Goal: Task Accomplishment & Management: Use online tool/utility

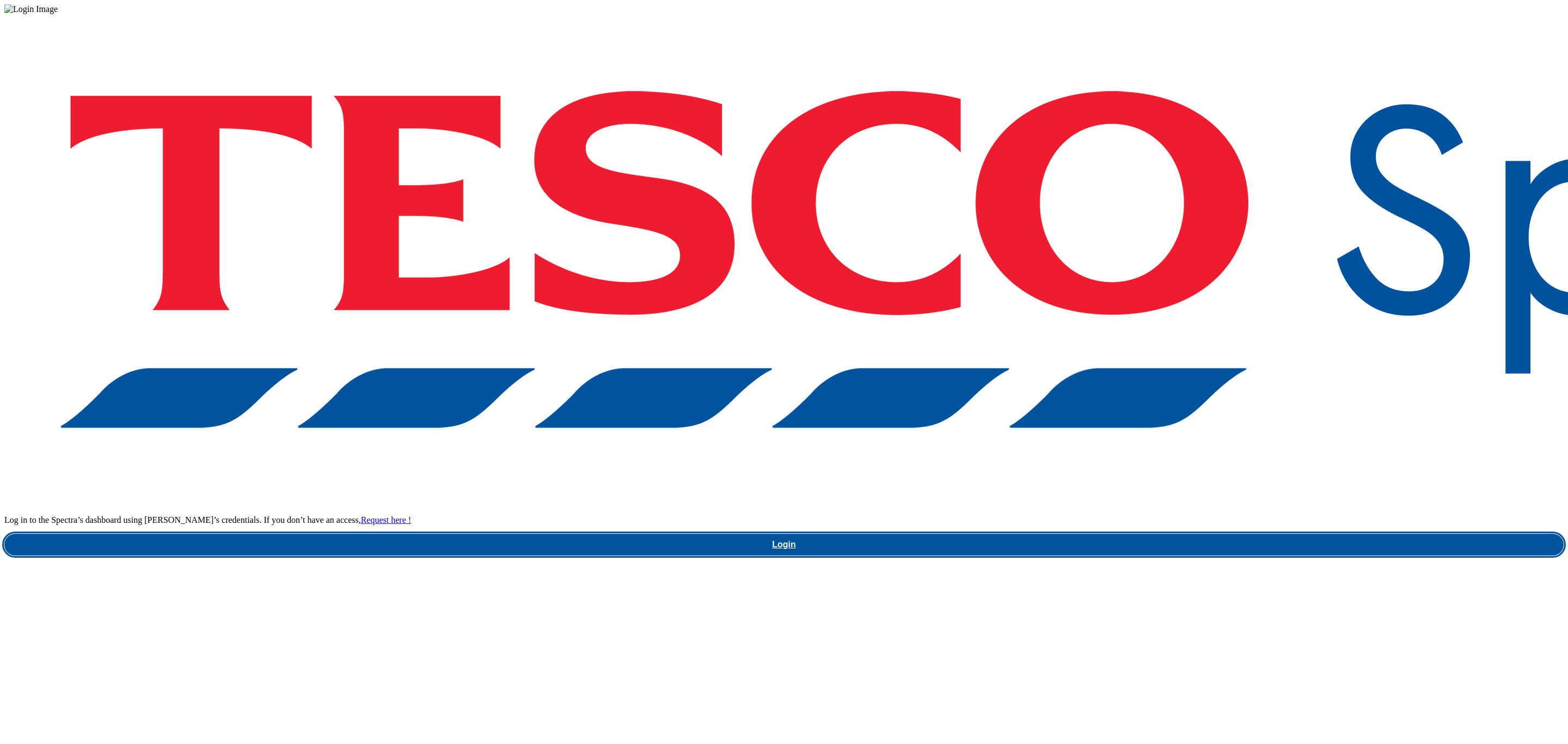
click at [1196, 534] on link "Login" at bounding box center [784, 545] width 1559 height 22
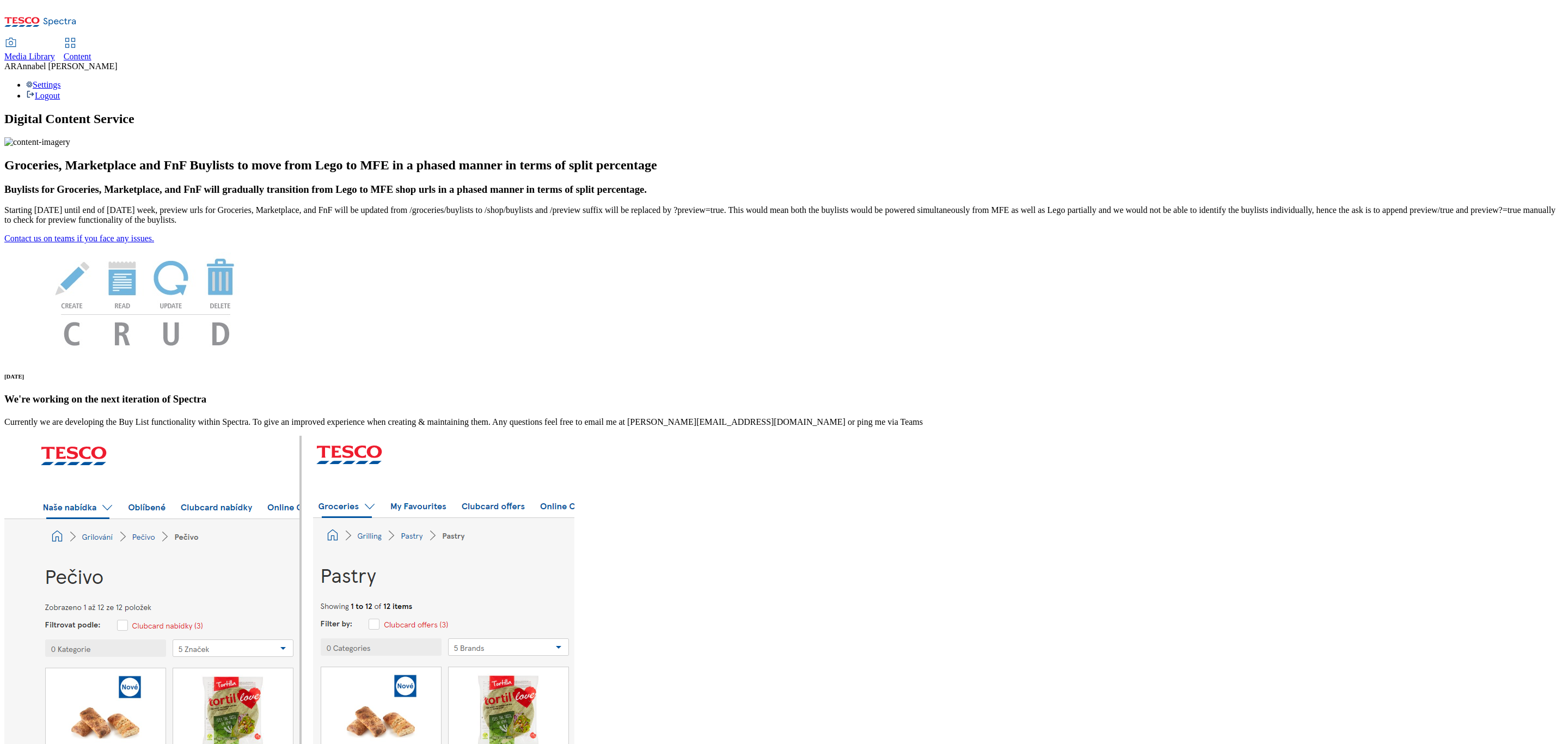
click at [91, 52] on span "Content" at bounding box center [78, 56] width 28 height 9
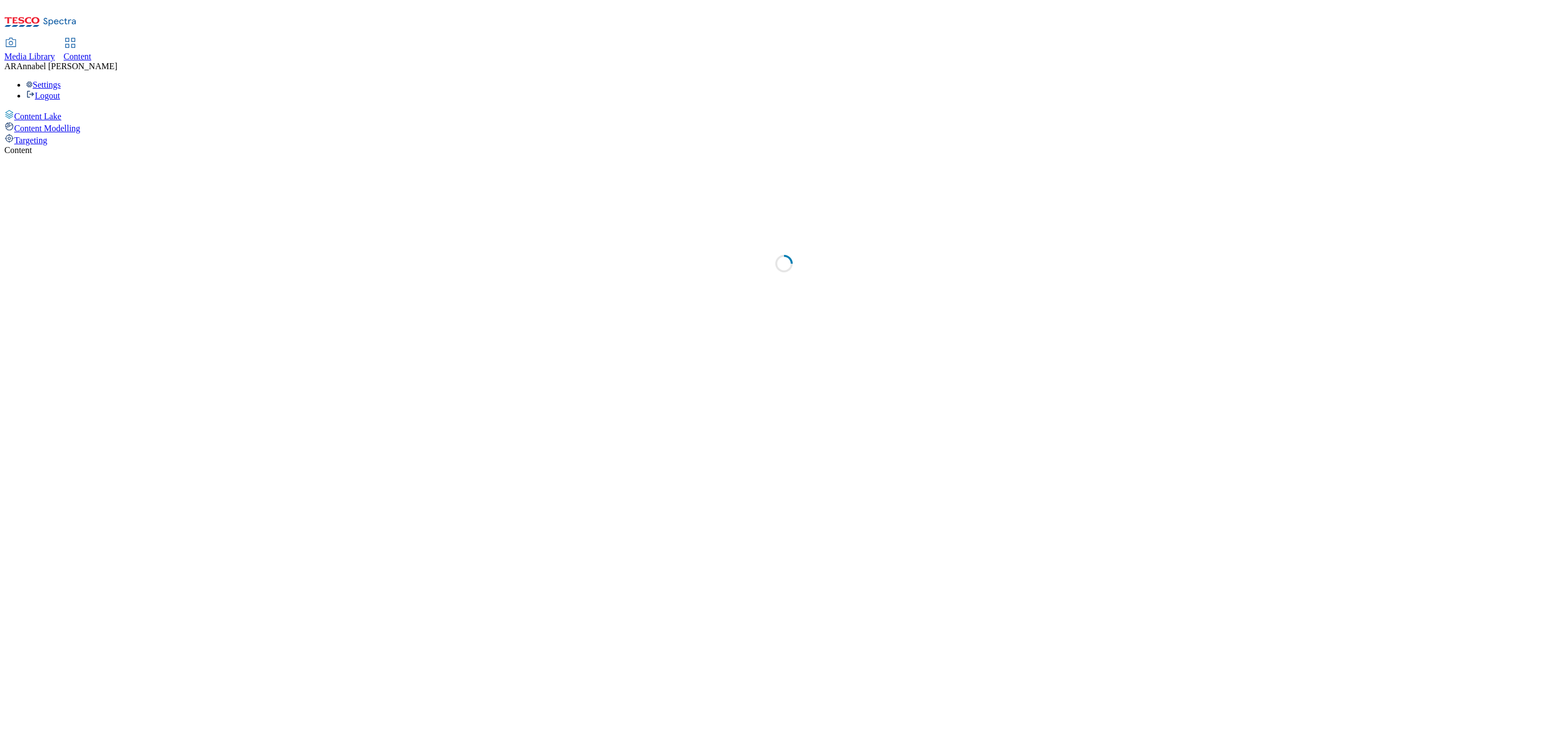
select select "ghs-uk"
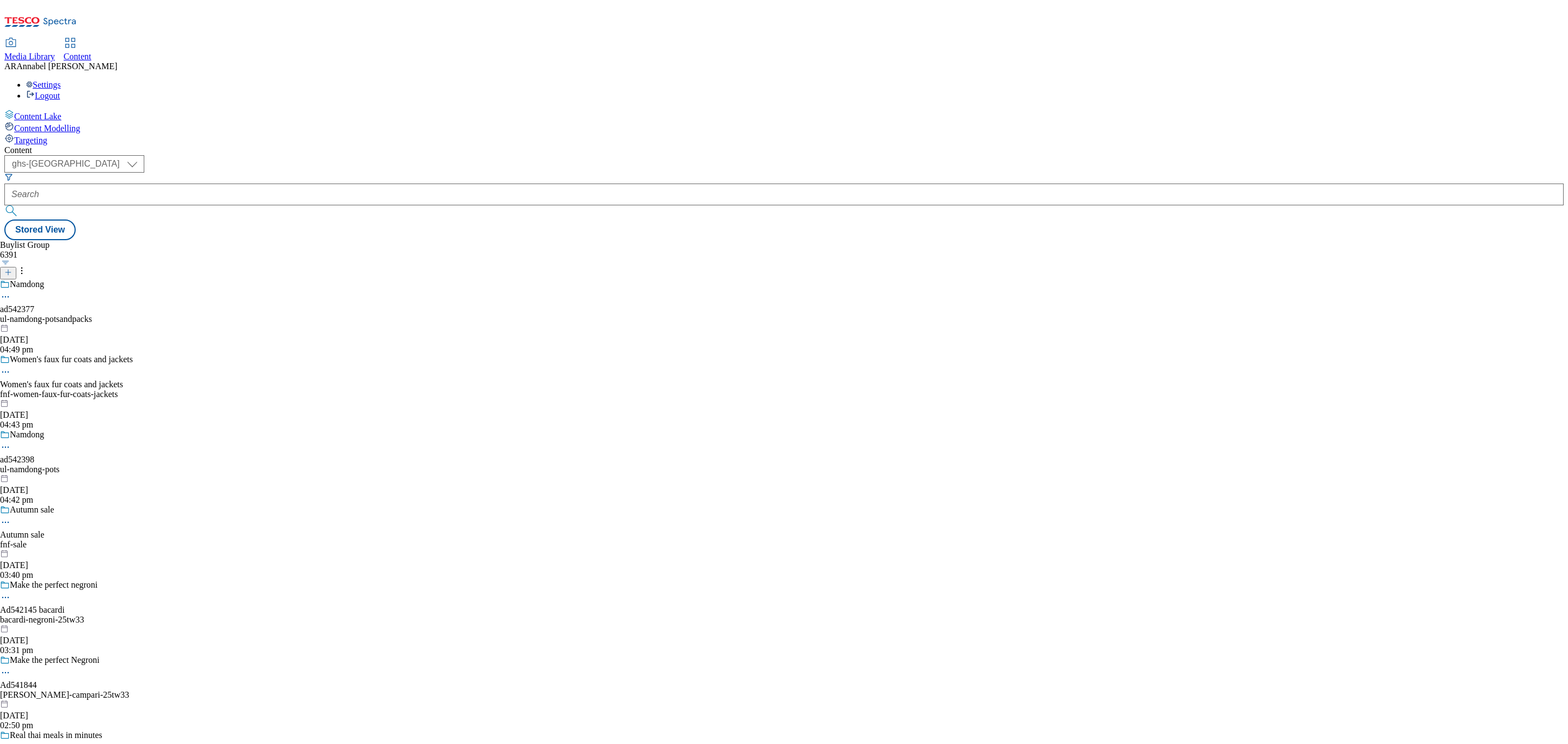
click at [134, 314] on div "ul-namdong-potsandpacks" at bounding box center [67, 319] width 134 height 10
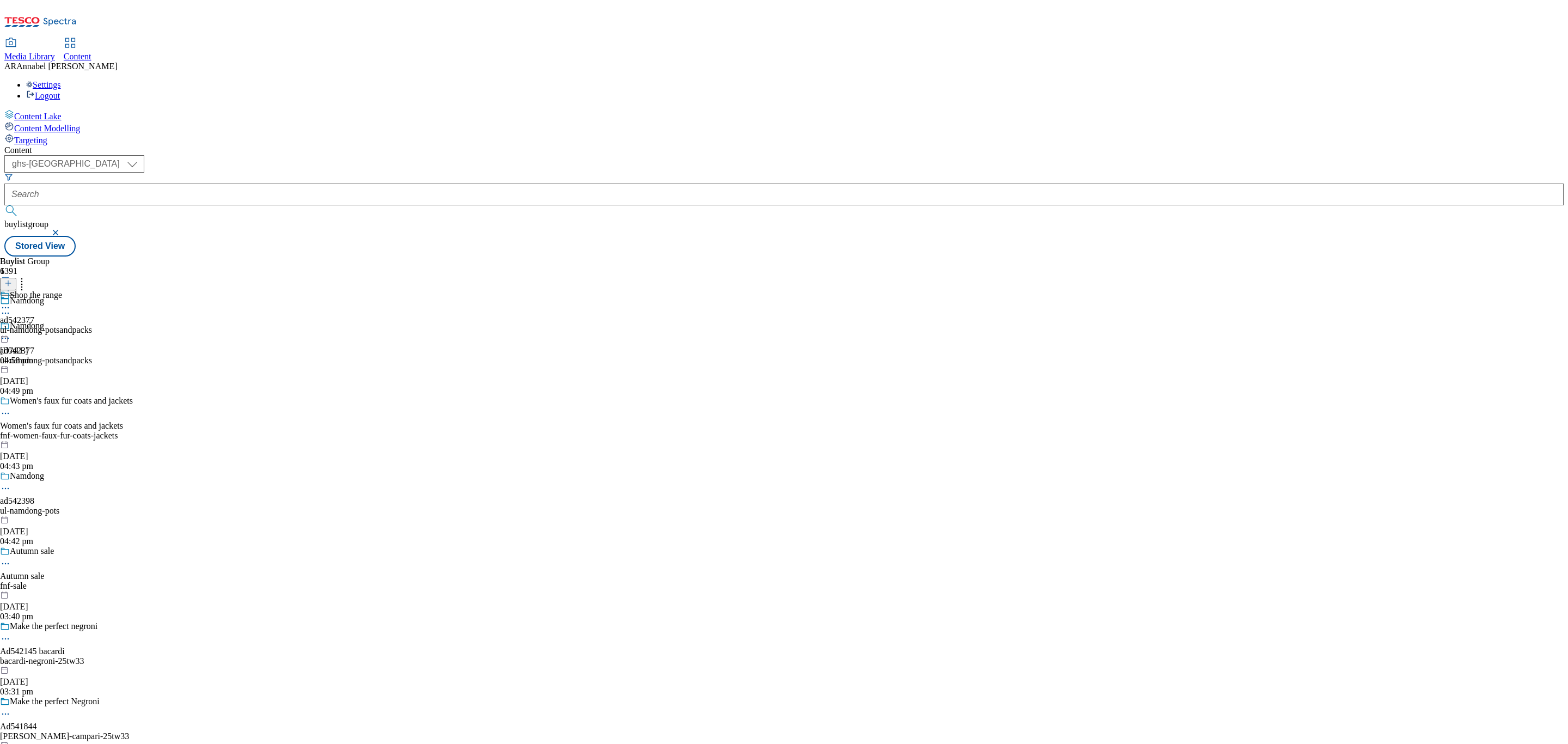
click at [92, 291] on div "Shop the range ad542377 ul-namdong-potsandpacks 29 Sept 2025 04:58 pm" at bounding box center [46, 328] width 92 height 75
click at [92, 325] on div "ul-namdong-potsandpacks" at bounding box center [46, 330] width 92 height 10
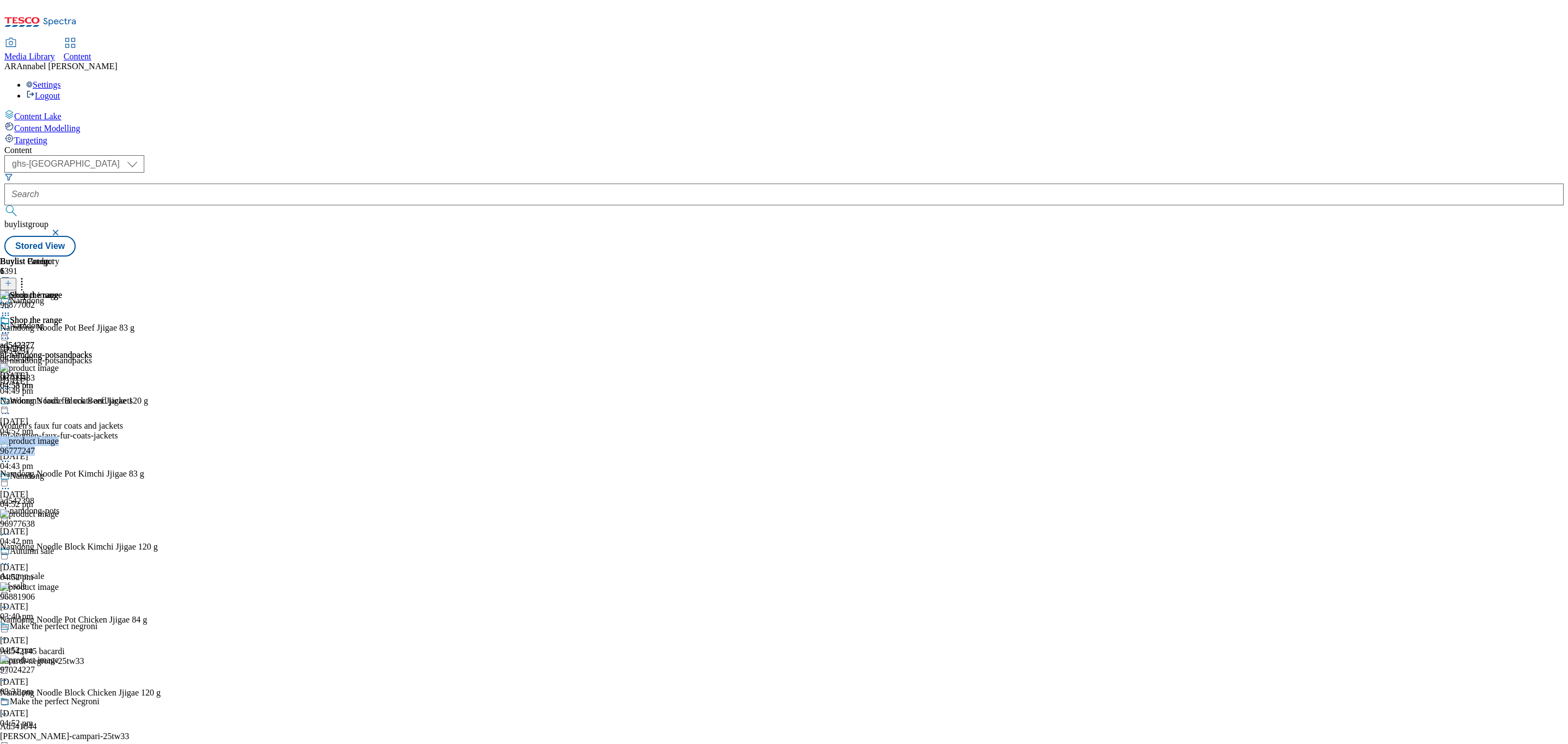
drag, startPoint x: 858, startPoint y: 396, endPoint x: 809, endPoint y: 396, distance: 49.0
click at [161, 436] on div "96777247 Namdong Noodle Pot Kimchi Jjigae 83 g 29 Sept 2025 04:52 pm" at bounding box center [80, 473] width 161 height 73
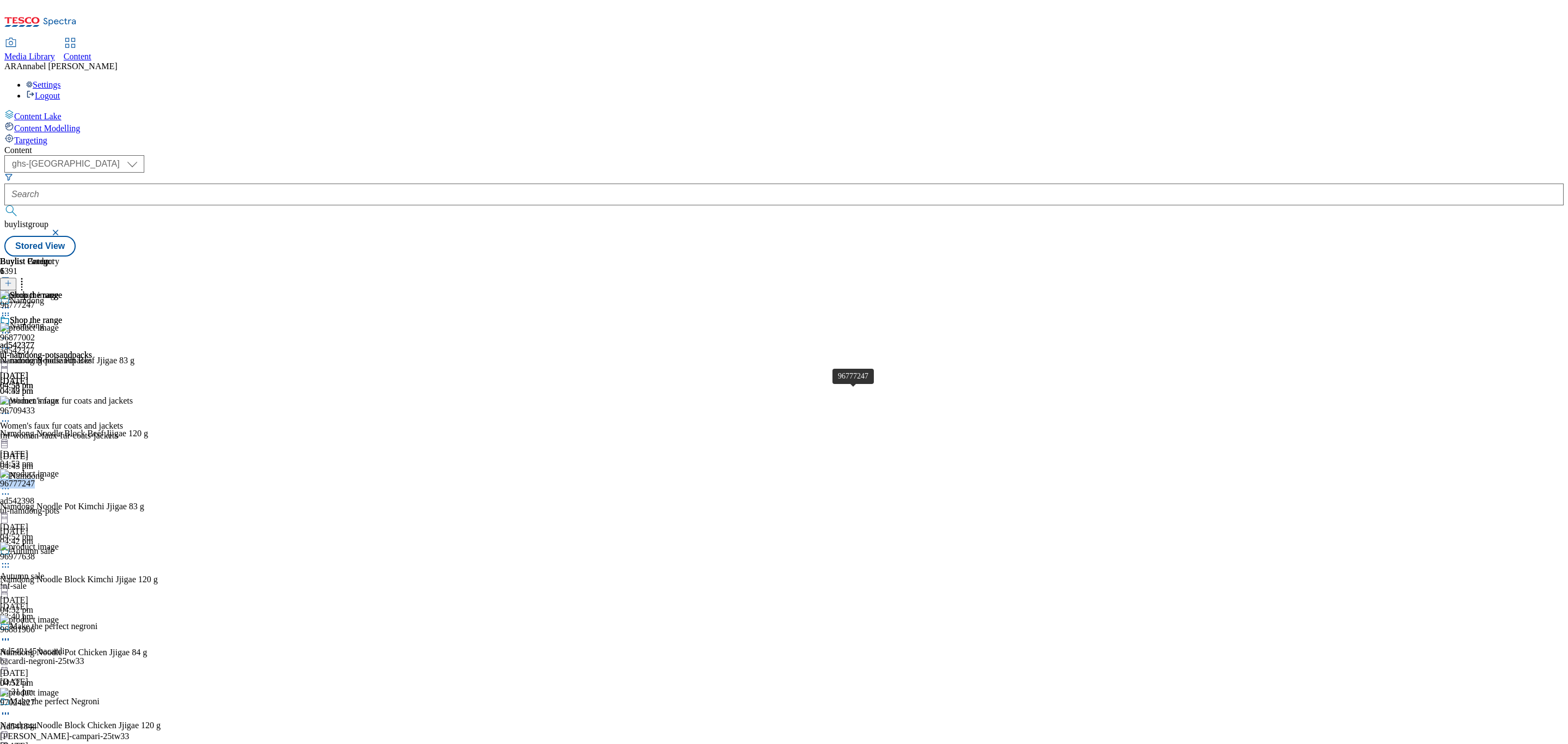
drag, startPoint x: 853, startPoint y: 391, endPoint x: 1151, endPoint y: 159, distance: 377.7
click at [161, 469] on div "96777247 Namdong Noodle Pot Kimchi Jjigae 83 g 29 Sept 2025 04:52 pm" at bounding box center [80, 506] width 161 height 73
click at [11, 489] on icon at bounding box center [5, 494] width 11 height 11
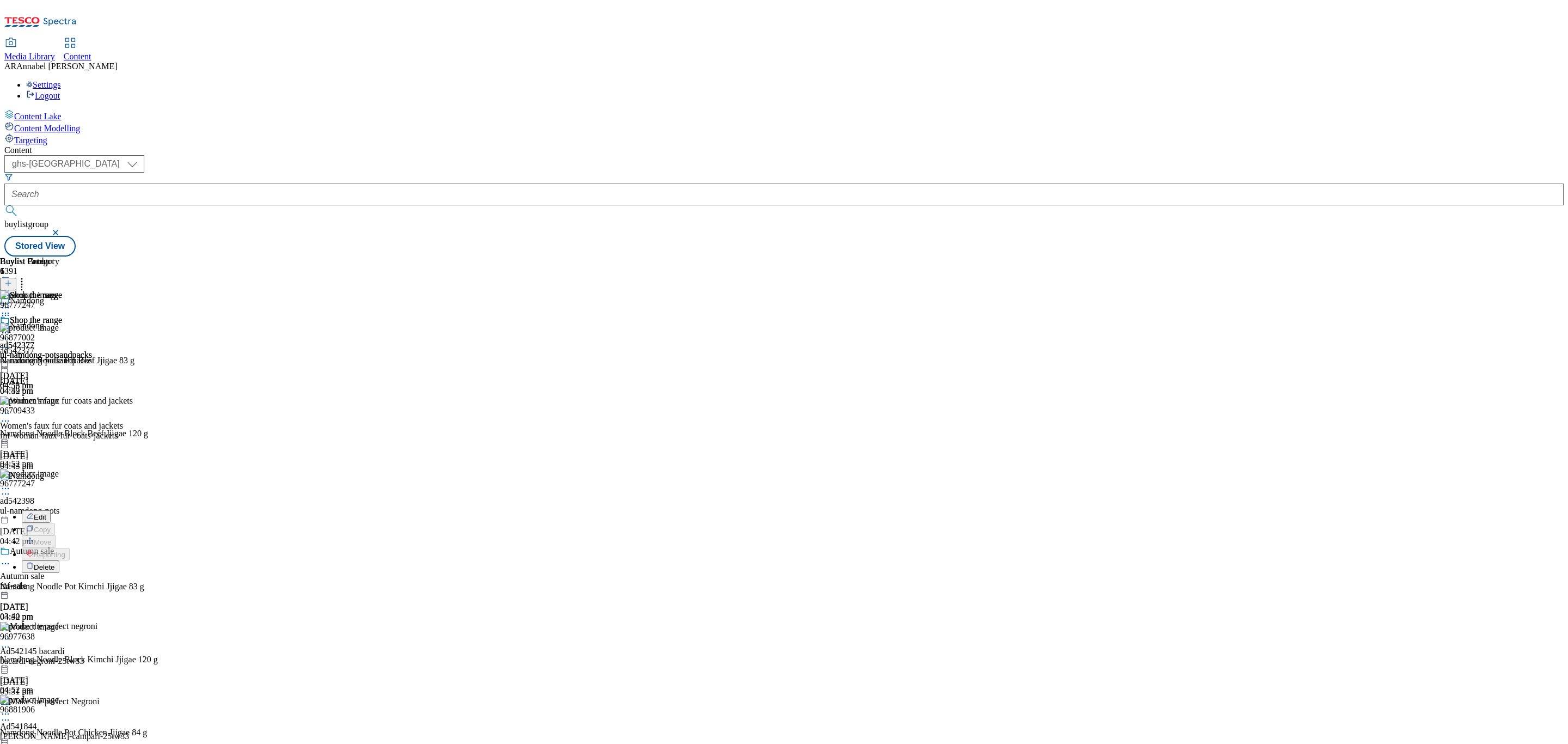
scroll to position [245, 0]
click at [55, 564] on span "Delete" at bounding box center [44, 567] width 21 height 8
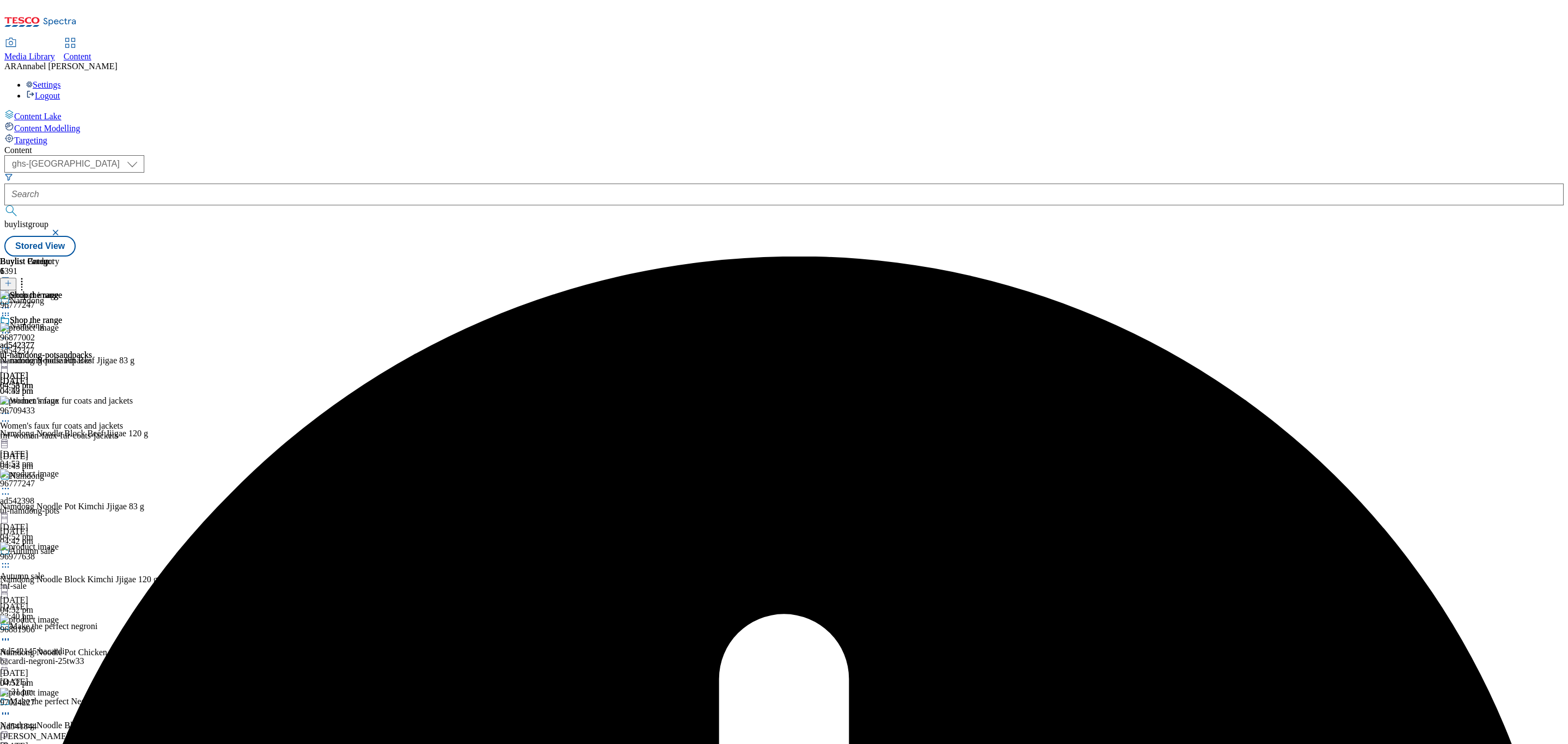
click at [11, 327] on icon at bounding box center [5, 333] width 11 height 11
click at [69, 452] on span "Un-publish" at bounding box center [51, 456] width 35 height 8
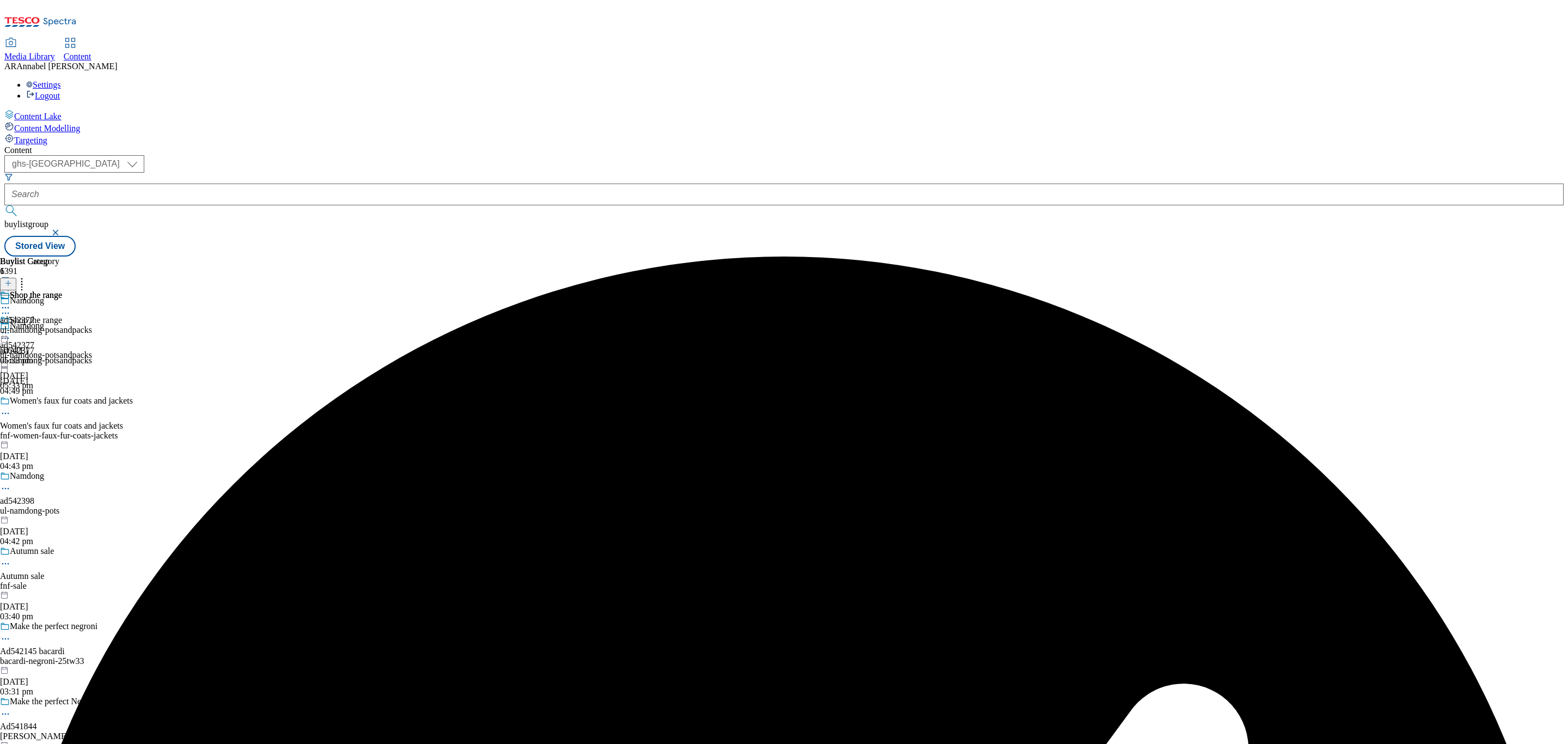
click at [11, 327] on icon at bounding box center [5, 333] width 11 height 11
click at [70, 414] on span "Un-preview" at bounding box center [52, 418] width 37 height 8
click at [92, 325] on div "ul-namdong-potsandpacks" at bounding box center [46, 330] width 92 height 10
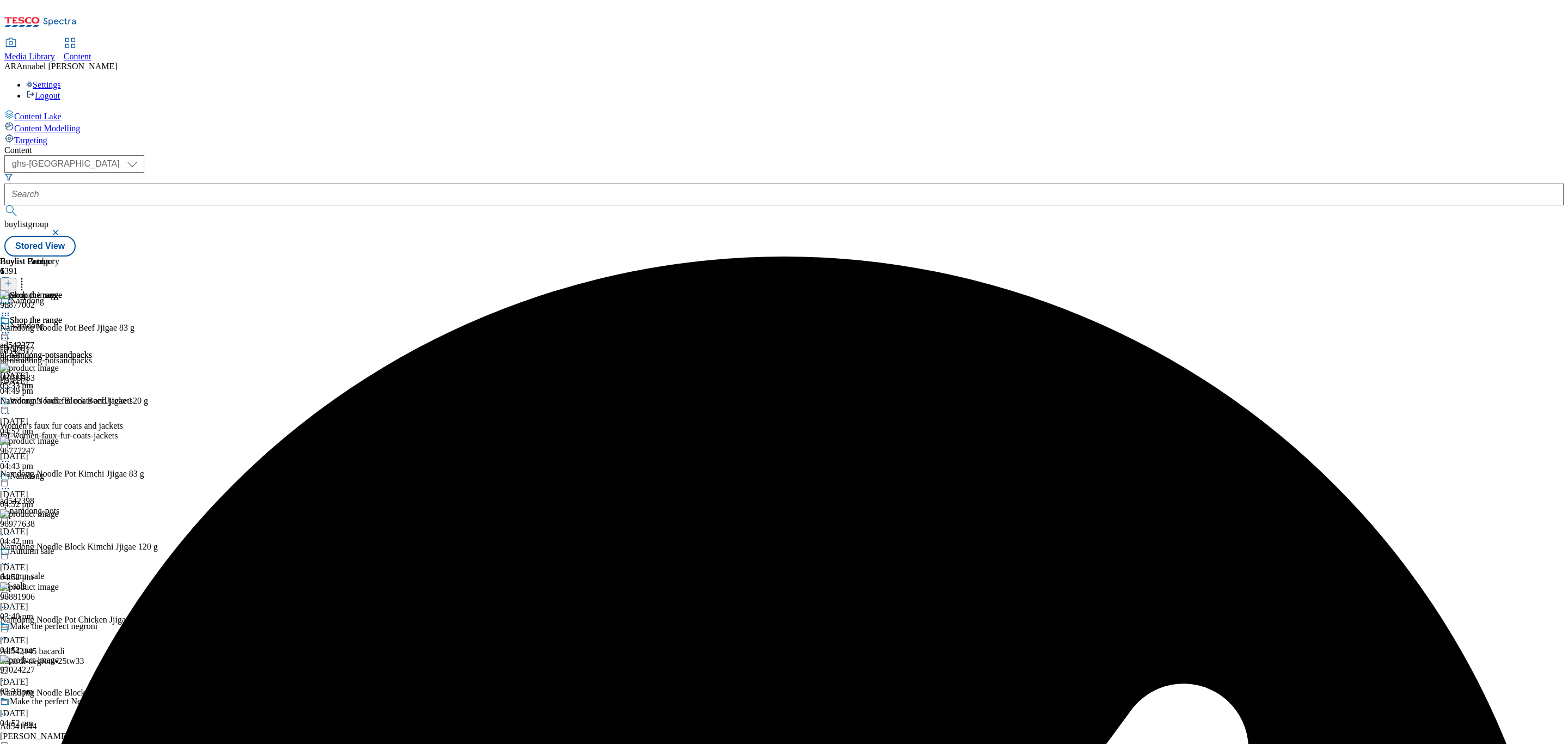
click at [11, 456] on icon at bounding box center [5, 461] width 11 height 11
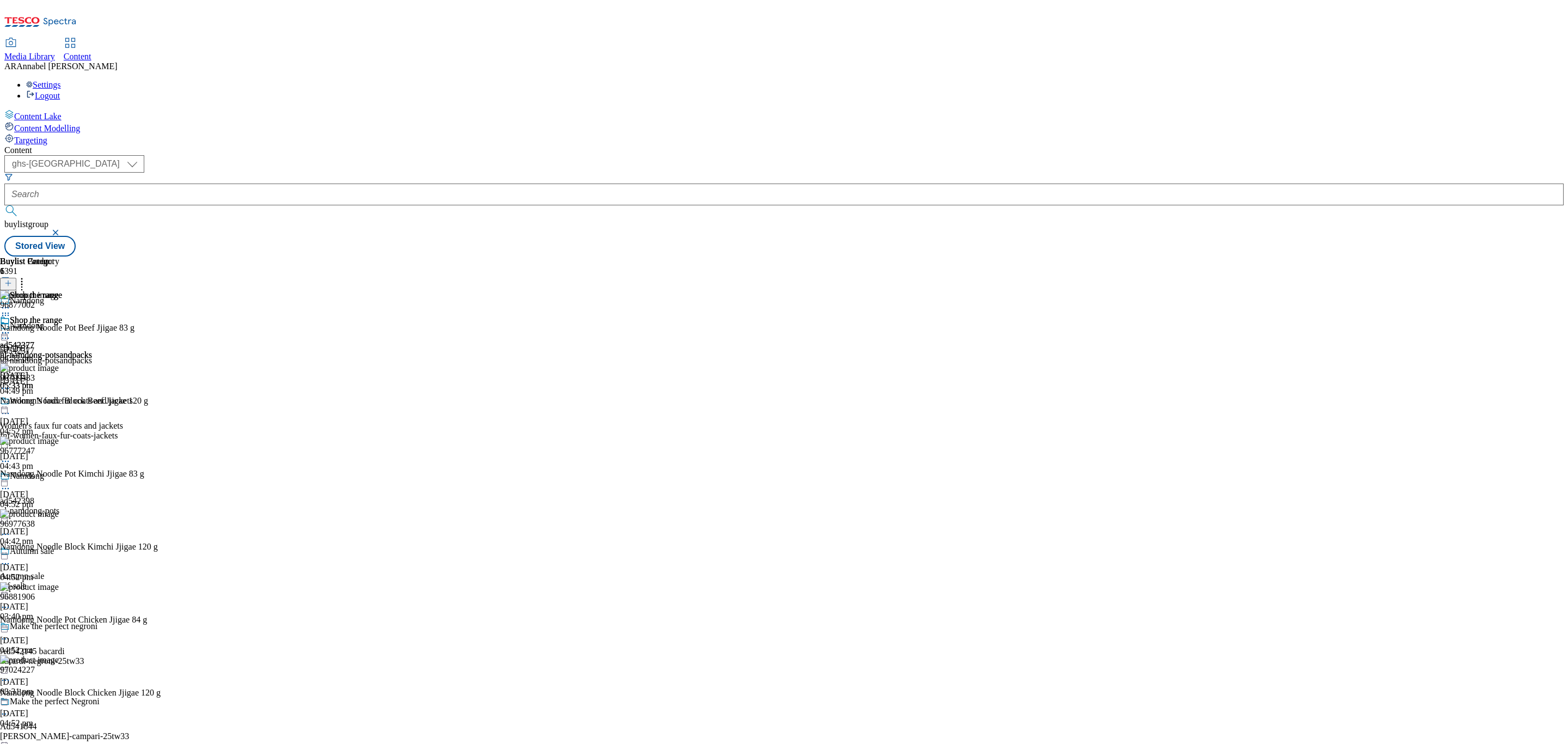
scroll to position [72, 0]
click at [11, 456] on icon at bounding box center [5, 461] width 11 height 11
click at [55, 531] on span "Delete" at bounding box center [44, 534] width 21 height 8
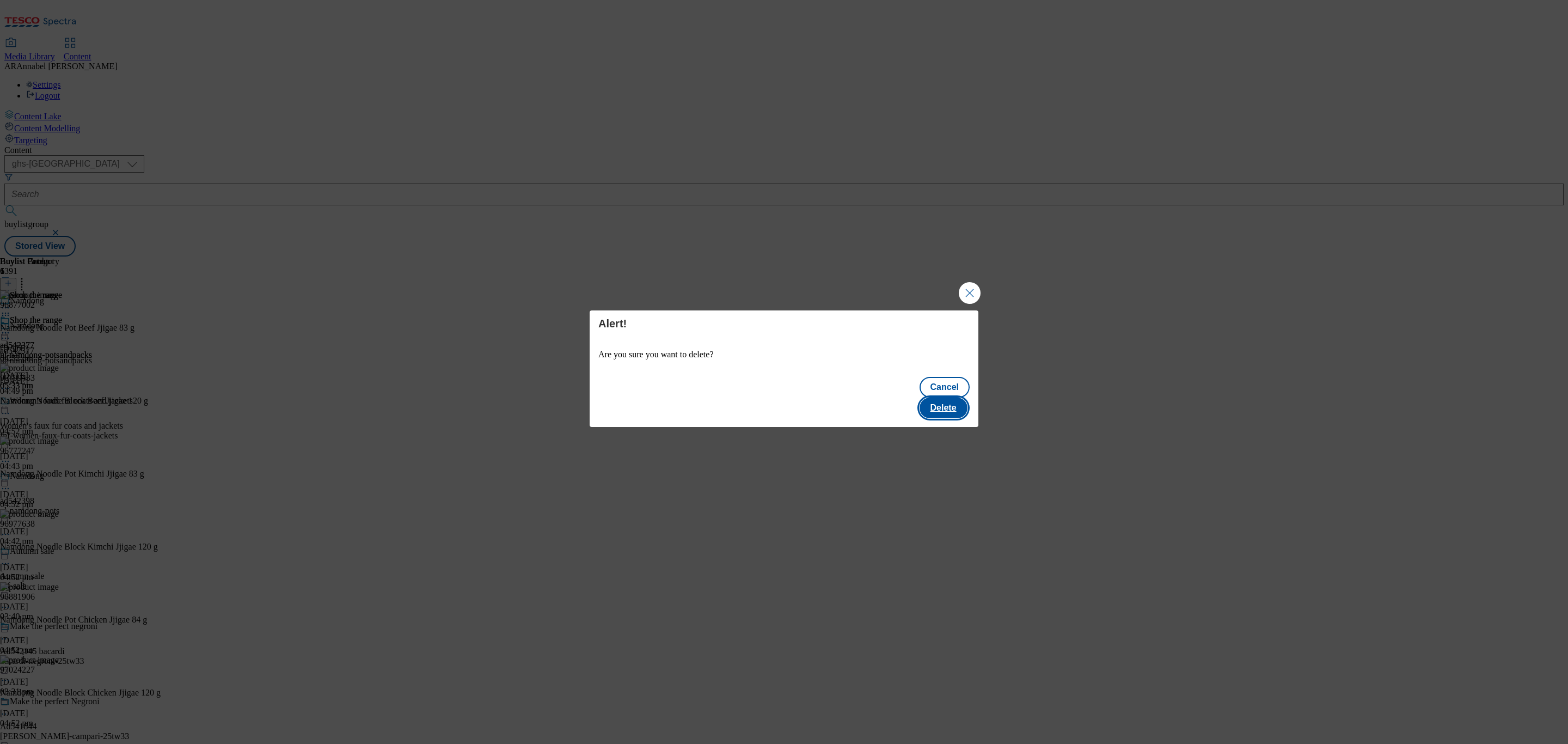
click at [955, 406] on button "Delete" at bounding box center [943, 408] width 48 height 21
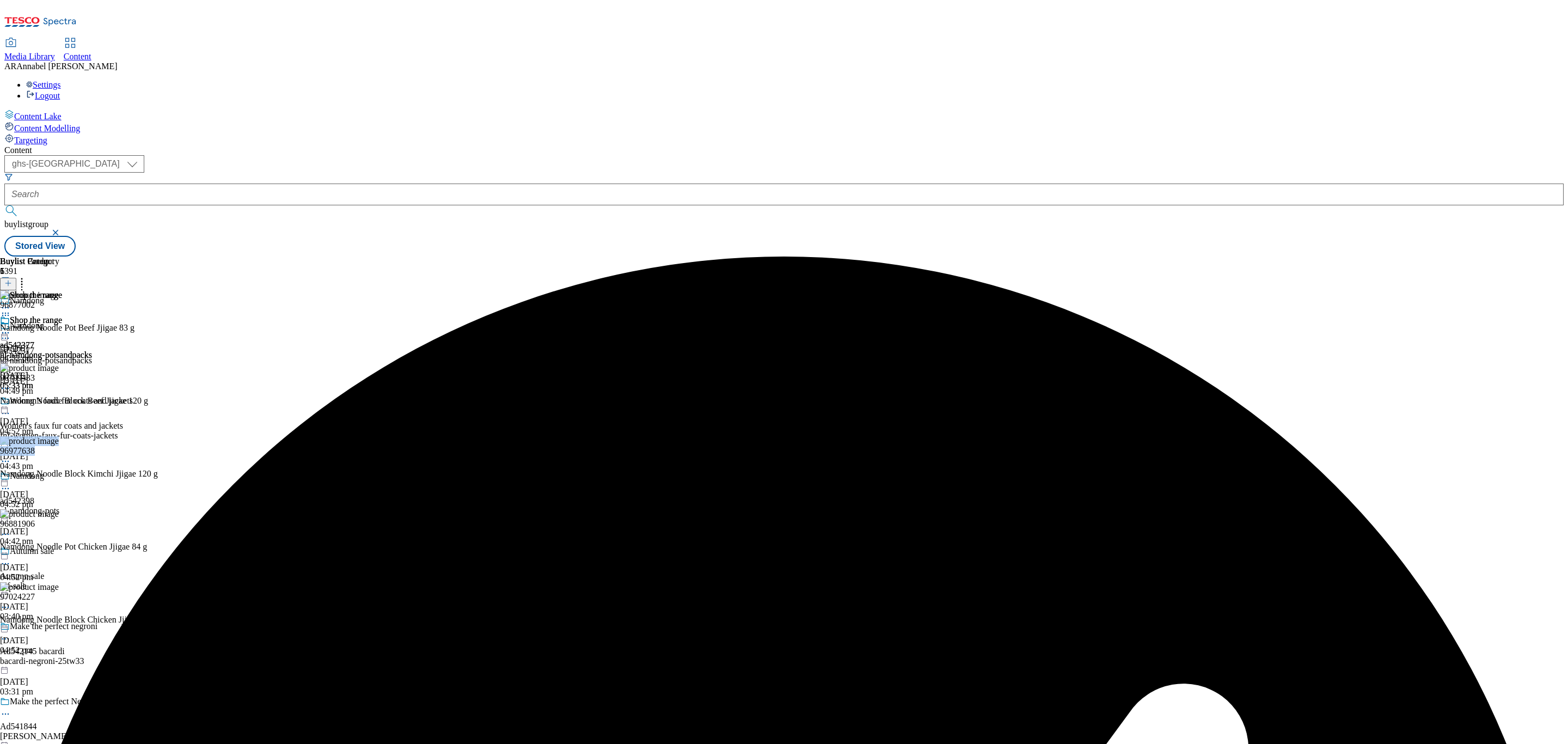
copy div "96977638"
drag, startPoint x: 851, startPoint y: 394, endPoint x: 967, endPoint y: 182, distance: 241.7
click at [161, 436] on div "96977638 Namdong Noodle Block Kimchi Jjigae 120 g 29 Sept 2025 04:52 pm" at bounding box center [80, 473] width 161 height 73
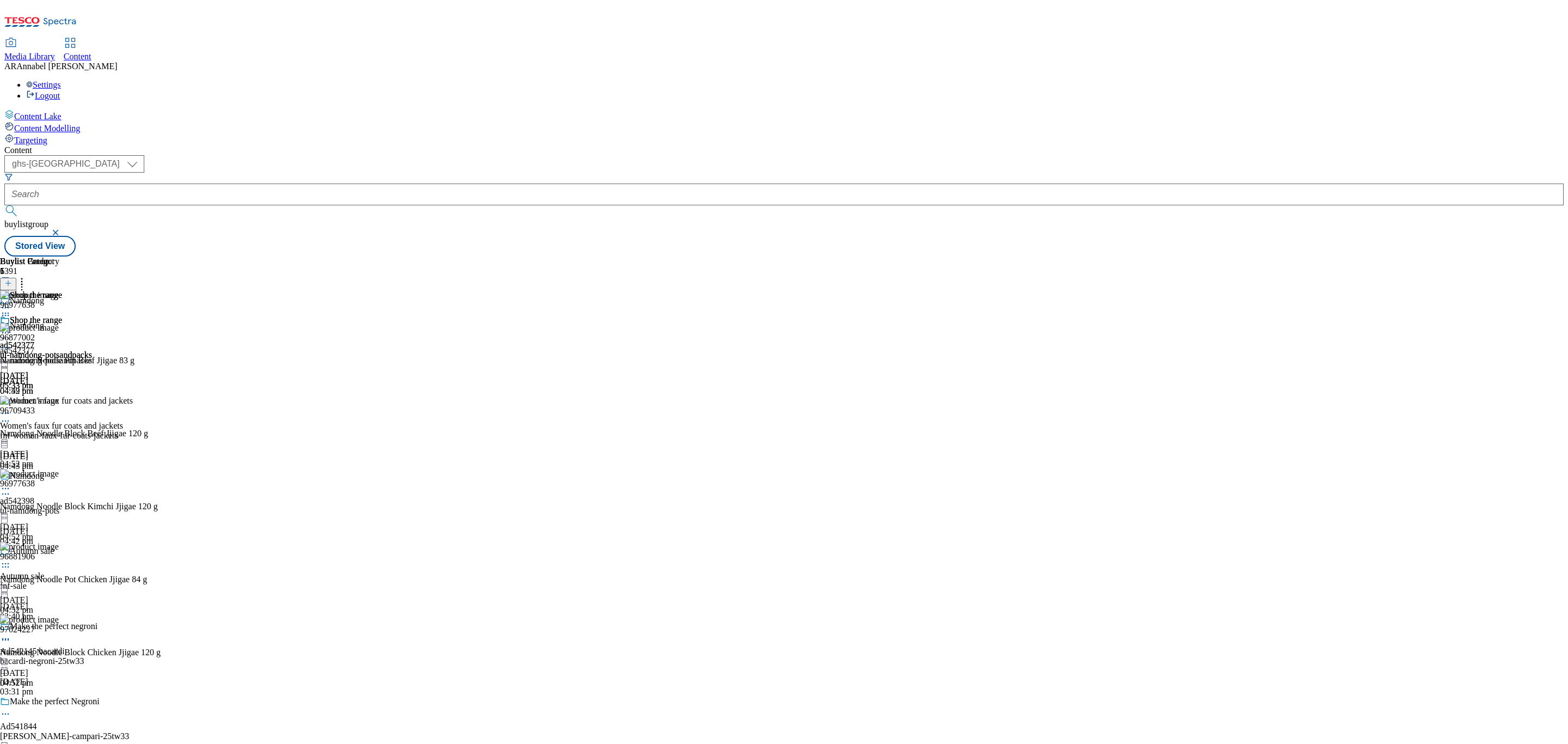
scroll to position [219, 0]
copy div "96881906"
drag, startPoint x: 848, startPoint y: 288, endPoint x: 810, endPoint y: 286, distance: 38.1
click at [161, 542] on div "96881906 Namdong Noodle Pot Chicken Jjigae 84 g 29 Sept 2025 04:52 pm" at bounding box center [80, 579] width 161 height 73
copy div "97024227"
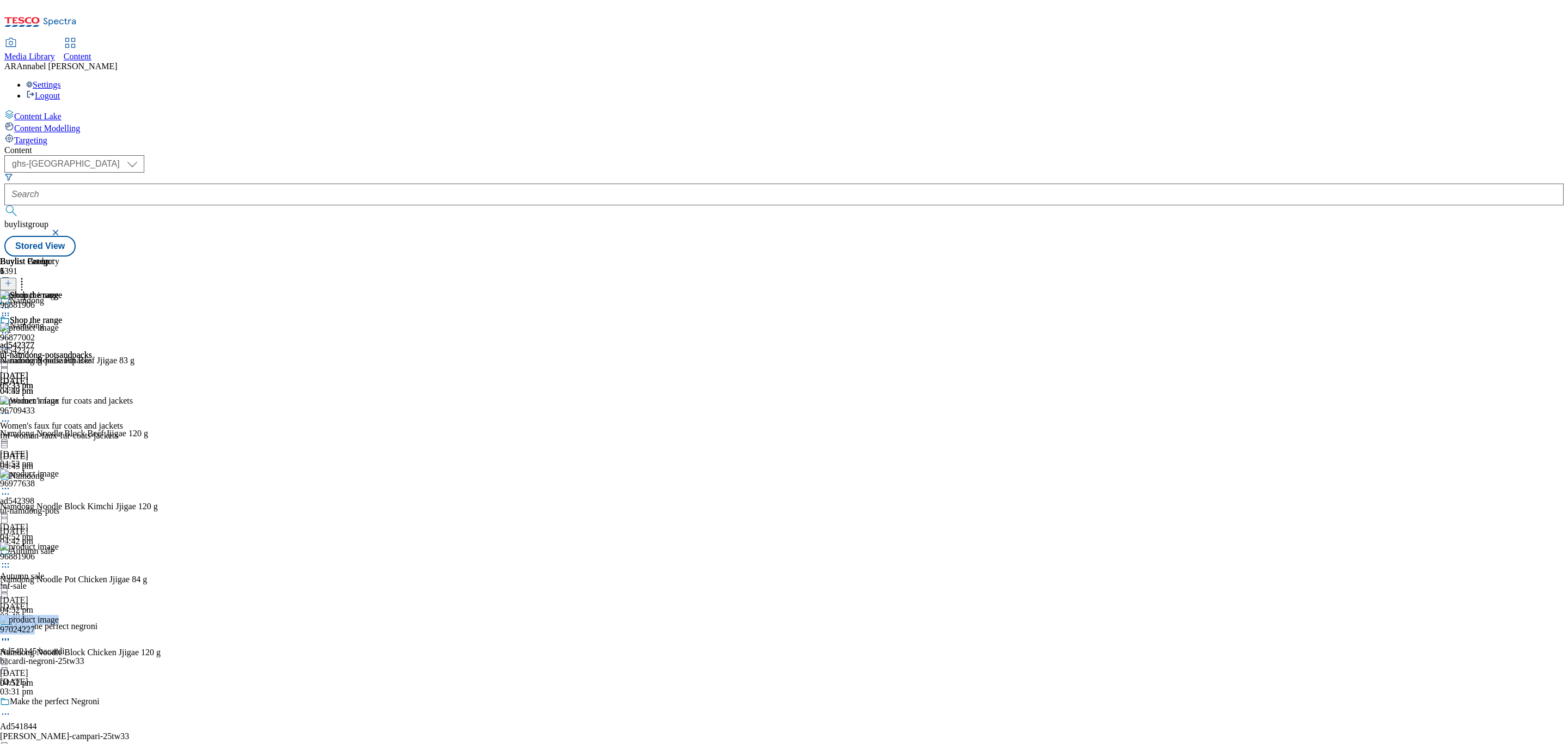
drag, startPoint x: 855, startPoint y: 397, endPoint x: 800, endPoint y: 398, distance: 55.0
click at [161, 615] on div "97024227 Namdong Noodle Block Chicken Jjigae 120 g 29 Sept 2025 04:52 pm" at bounding box center [80, 652] width 161 height 73
click at [11, 327] on icon at bounding box center [5, 333] width 11 height 11
click at [59, 402] on span "Preview" at bounding box center [46, 406] width 26 height 8
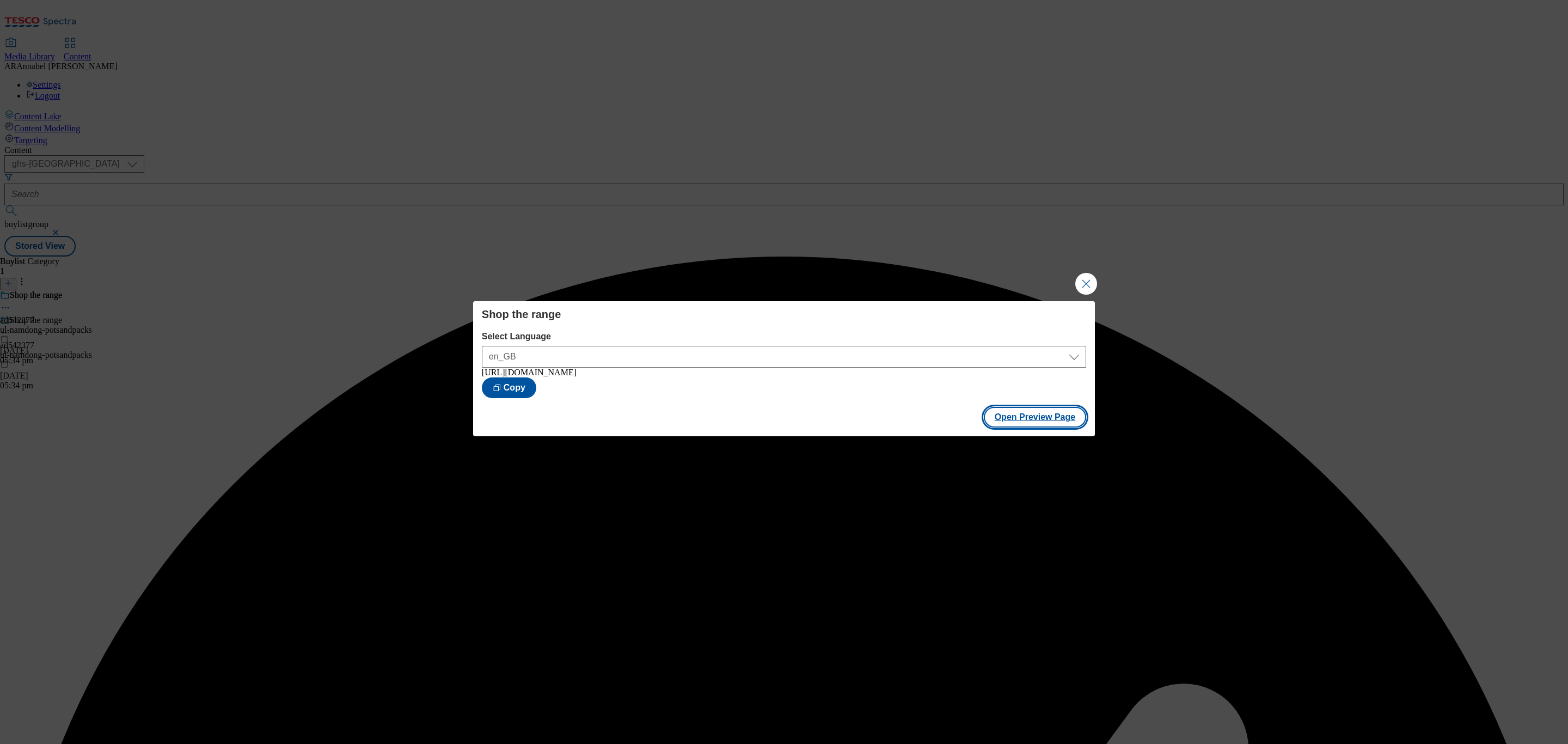
click at [1049, 425] on button "Open Preview Page" at bounding box center [1035, 417] width 103 height 21
click at [1106, 275] on div "Shop the range Select Language en_GB en_GB https://www.tesco.com/groceries/en-G…" at bounding box center [784, 372] width 1568 height 744
click at [1096, 278] on button "Close Modal" at bounding box center [1086, 284] width 22 height 22
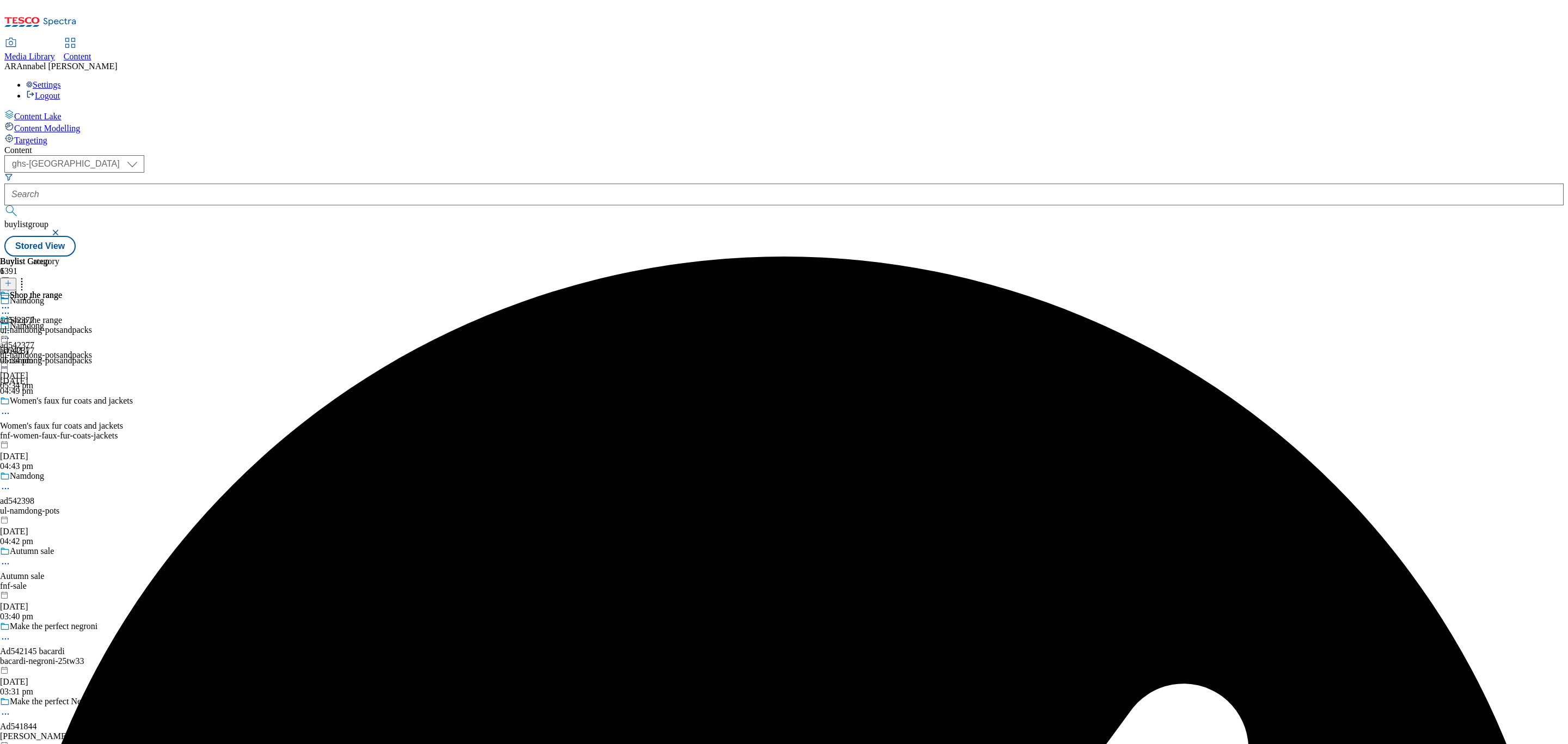
click at [11, 327] on icon at bounding box center [5, 333] width 11 height 11
click at [58, 440] on span "Publish" at bounding box center [45, 444] width 24 height 8
click at [134, 471] on div "Namdong ad542398 ul-namdong-pots 29 Sept 2025 04:42 pm" at bounding box center [67, 508] width 134 height 75
click at [62, 325] on div "ul-namdong-pots" at bounding box center [31, 330] width 62 height 10
click at [11, 327] on icon at bounding box center [5, 333] width 11 height 11
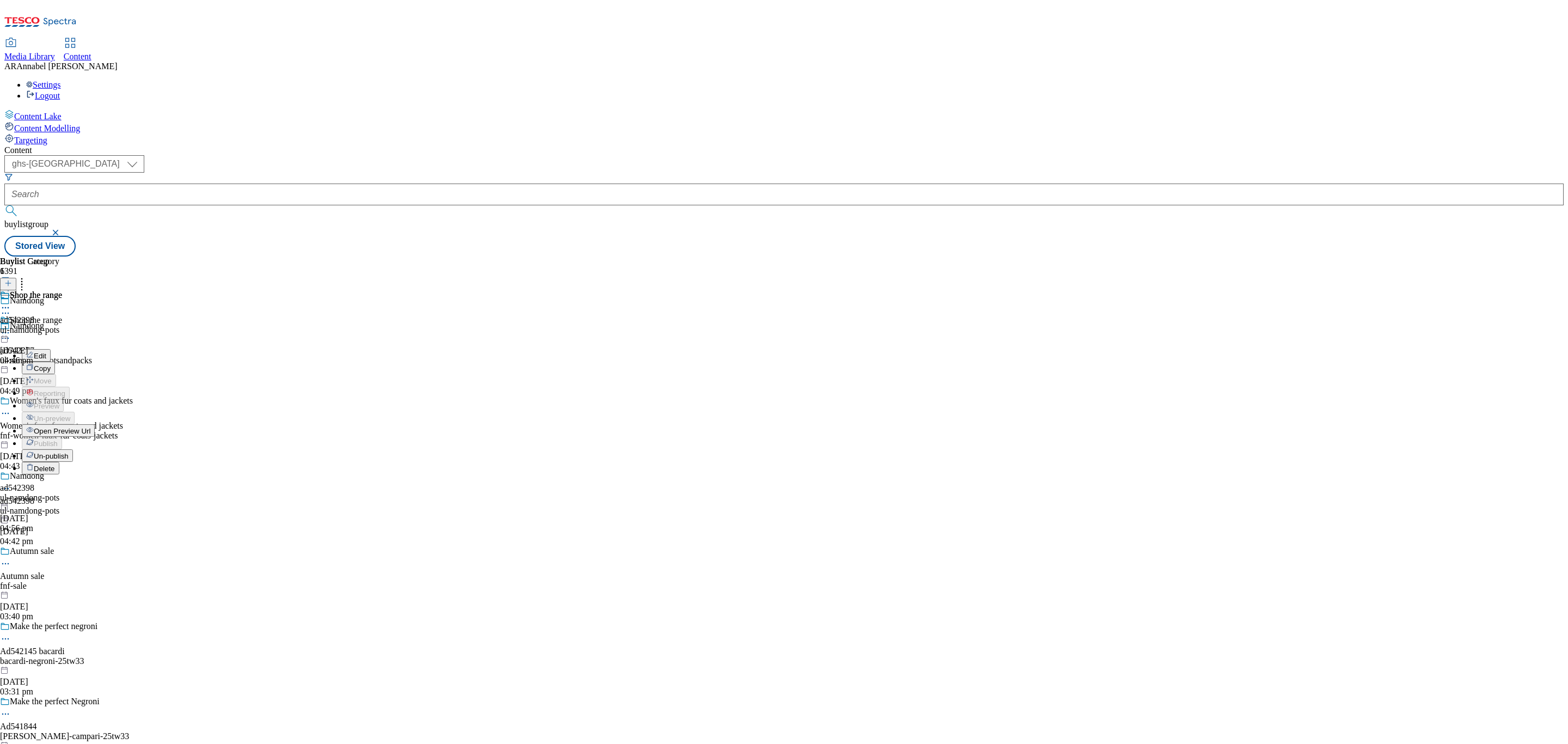
click at [69, 452] on span "Un-publish" at bounding box center [51, 456] width 35 height 8
click at [11, 327] on icon at bounding box center [5, 333] width 11 height 11
click at [70, 414] on span "Un-preview" at bounding box center [52, 418] width 37 height 8
click at [62, 325] on div "ul-namdong-pots" at bounding box center [31, 330] width 62 height 10
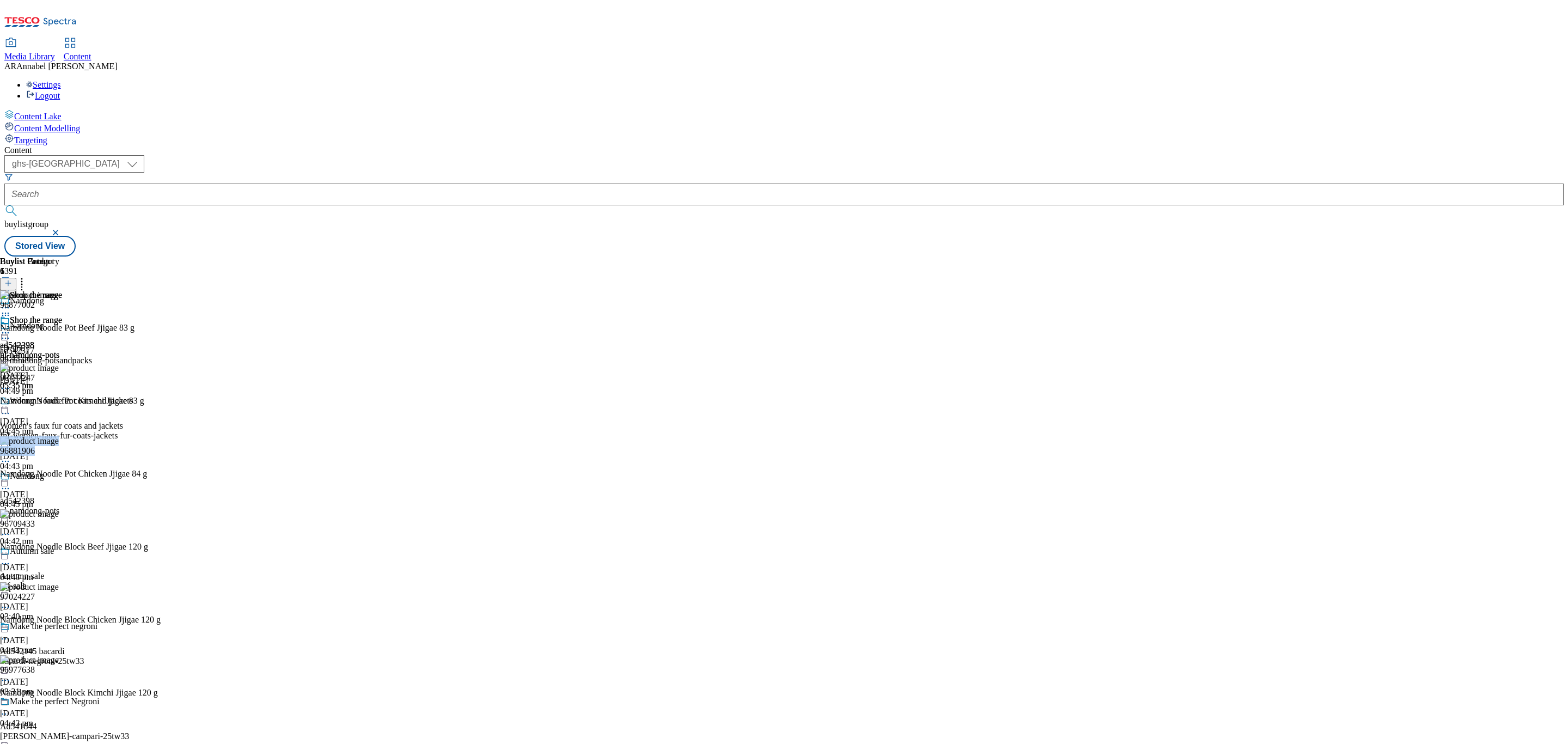
copy div "96881906"
drag, startPoint x: 863, startPoint y: 391, endPoint x: 1196, endPoint y: 79, distance: 456.3
click at [161, 436] on div "96881906 Namdong Noodle Pot Chicken Jjigae 84 g 29 Sept 2025 04:45 pm" at bounding box center [80, 473] width 161 height 73
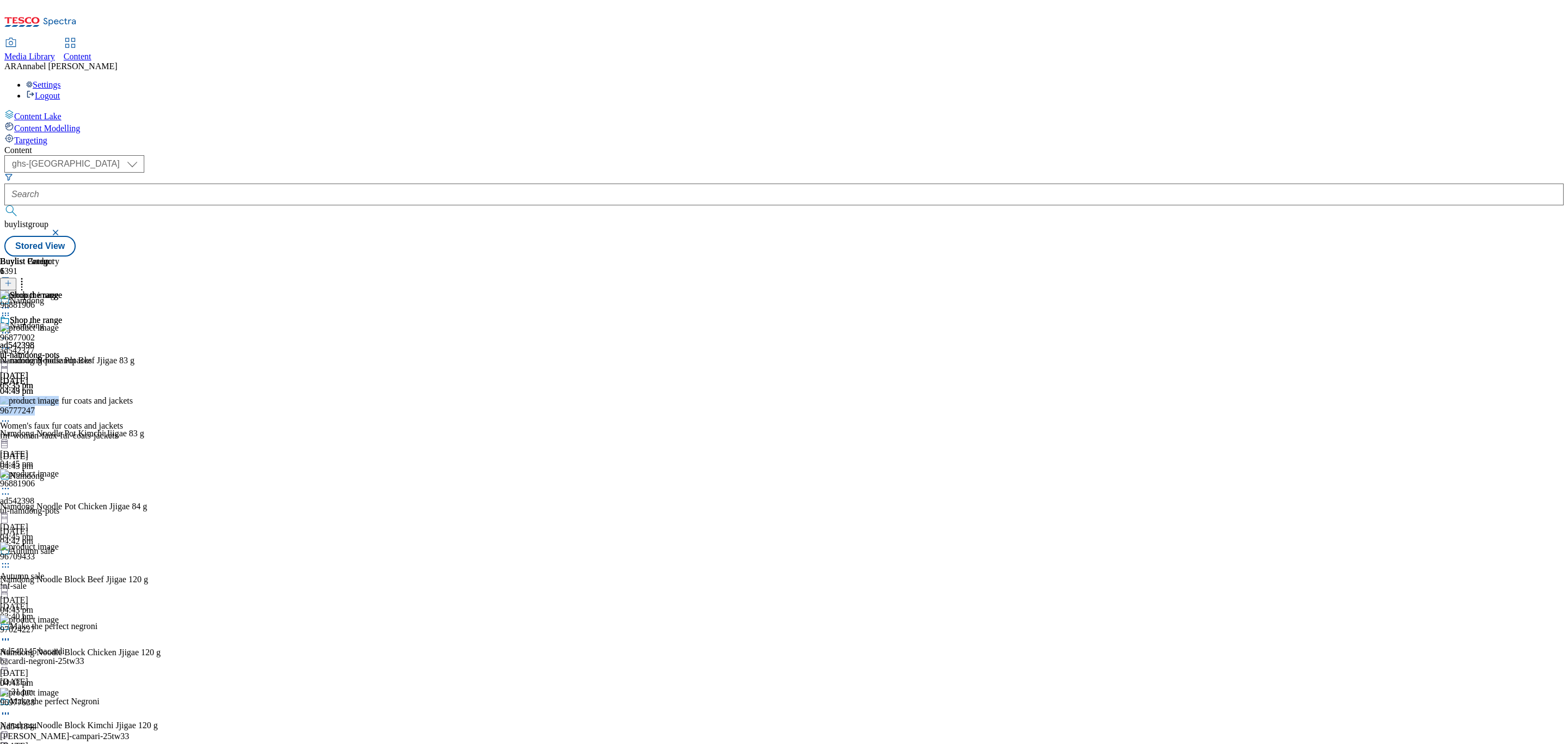
copy div "96777247"
drag, startPoint x: 851, startPoint y: 278, endPoint x: 807, endPoint y: 283, distance: 44.3
click at [161, 396] on div "96777247 Namdong Noodle Pot Kimchi Jjigae 83 g 29 Sept 2025 04:45 pm" at bounding box center [80, 433] width 161 height 73
click at [11, 416] on icon at bounding box center [5, 421] width 11 height 11
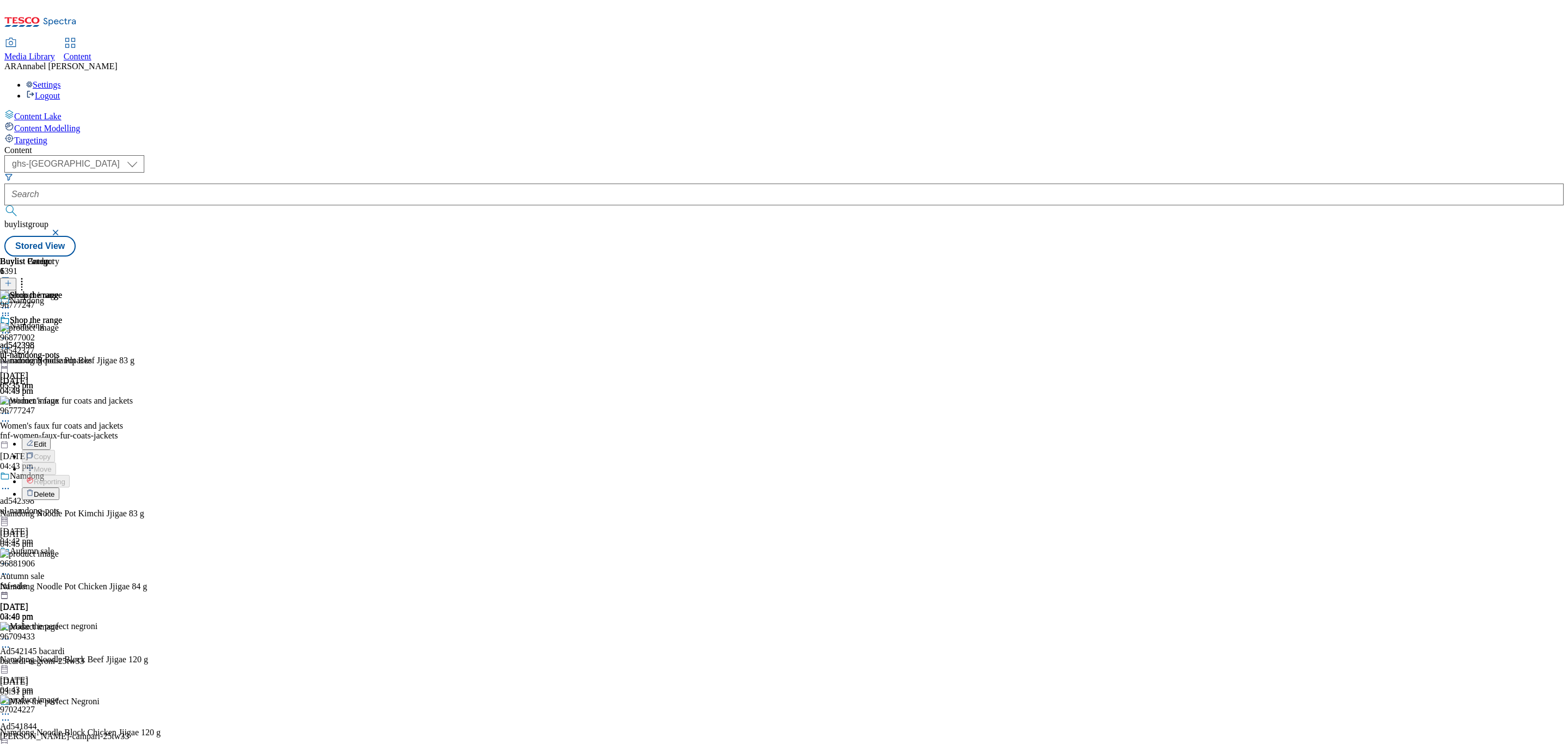
click at [55, 491] on span "Delete" at bounding box center [44, 494] width 21 height 8
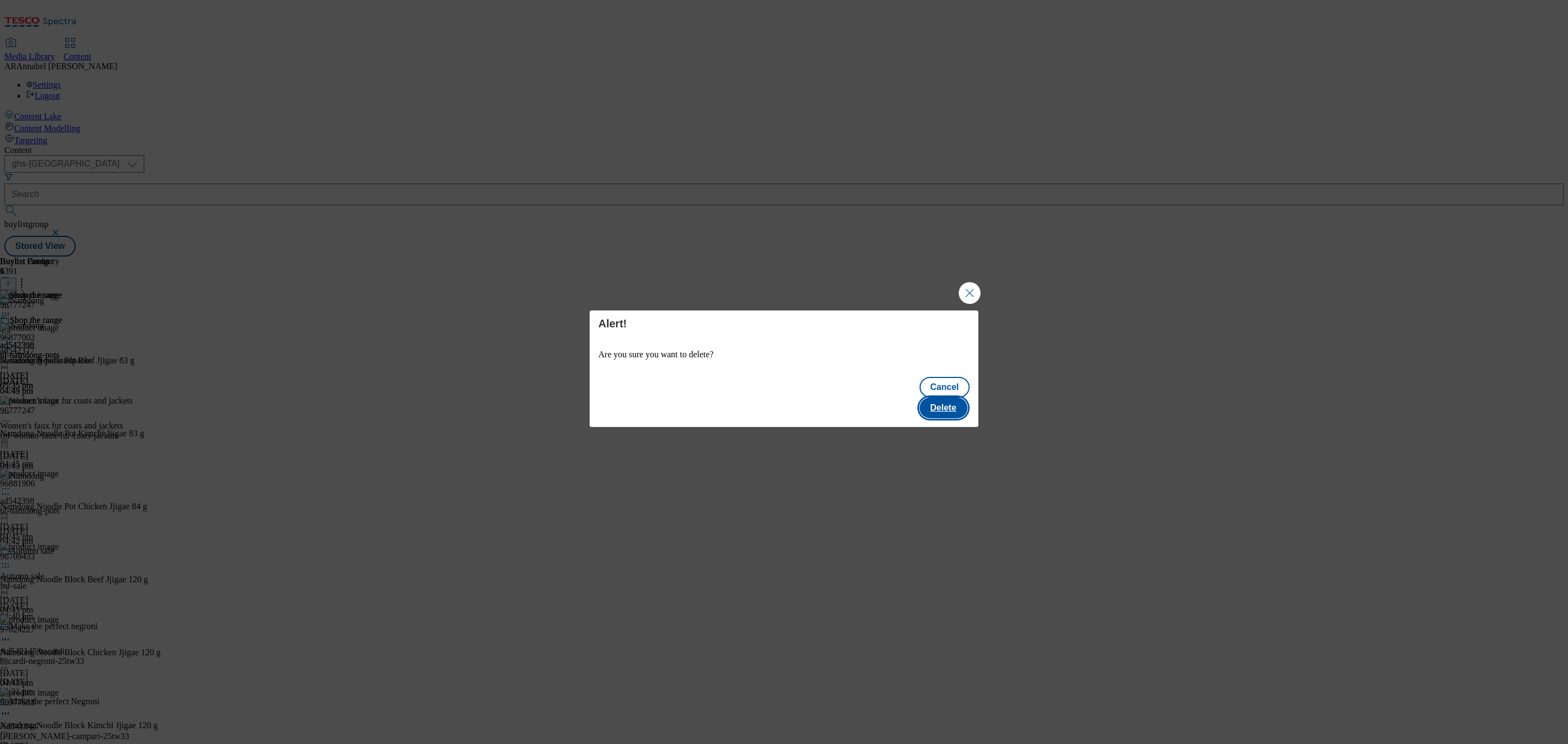
click at [955, 399] on button "Delete" at bounding box center [943, 408] width 48 height 21
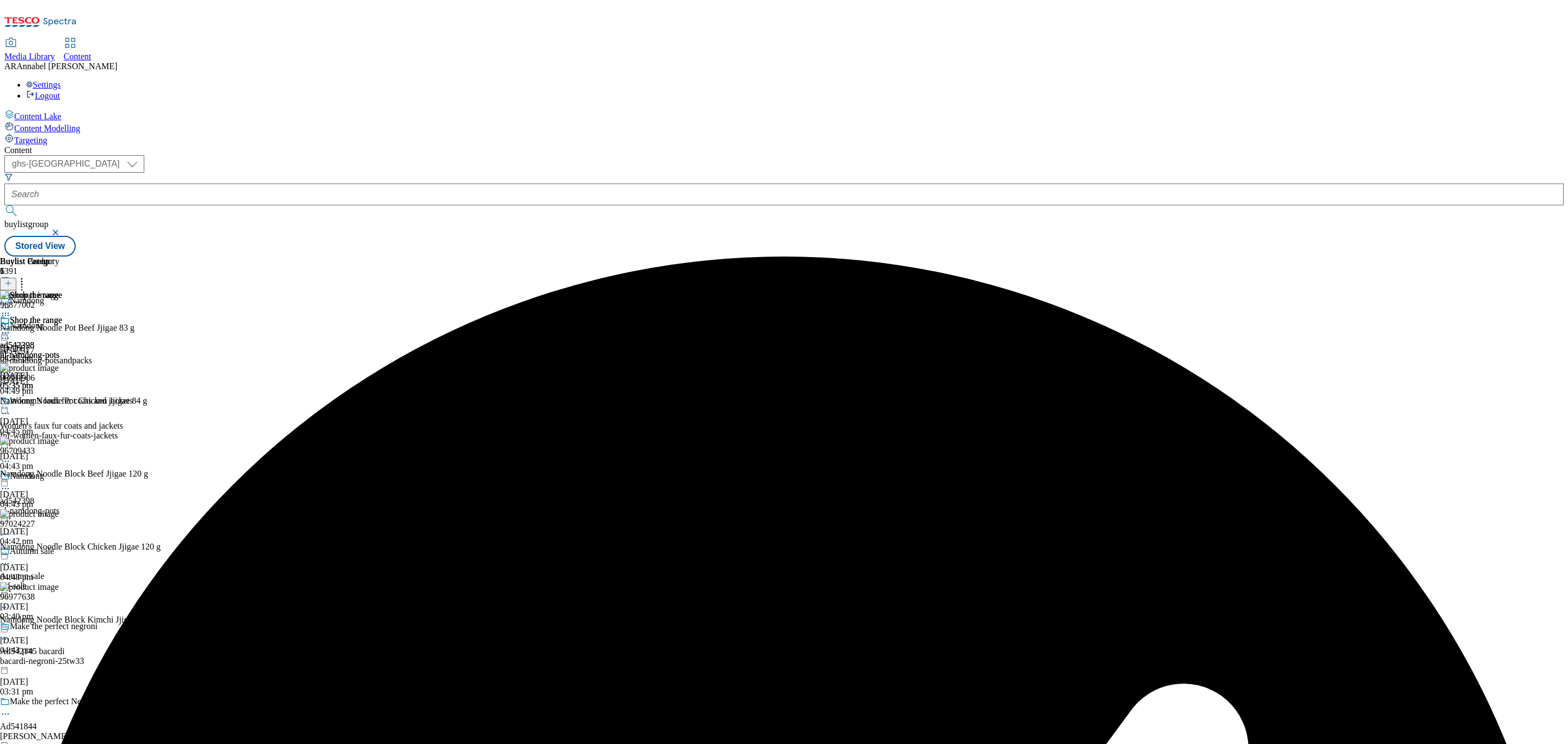
click at [11, 327] on icon at bounding box center [5, 333] width 11 height 11
click at [59, 402] on span "Preview" at bounding box center [46, 406] width 26 height 8
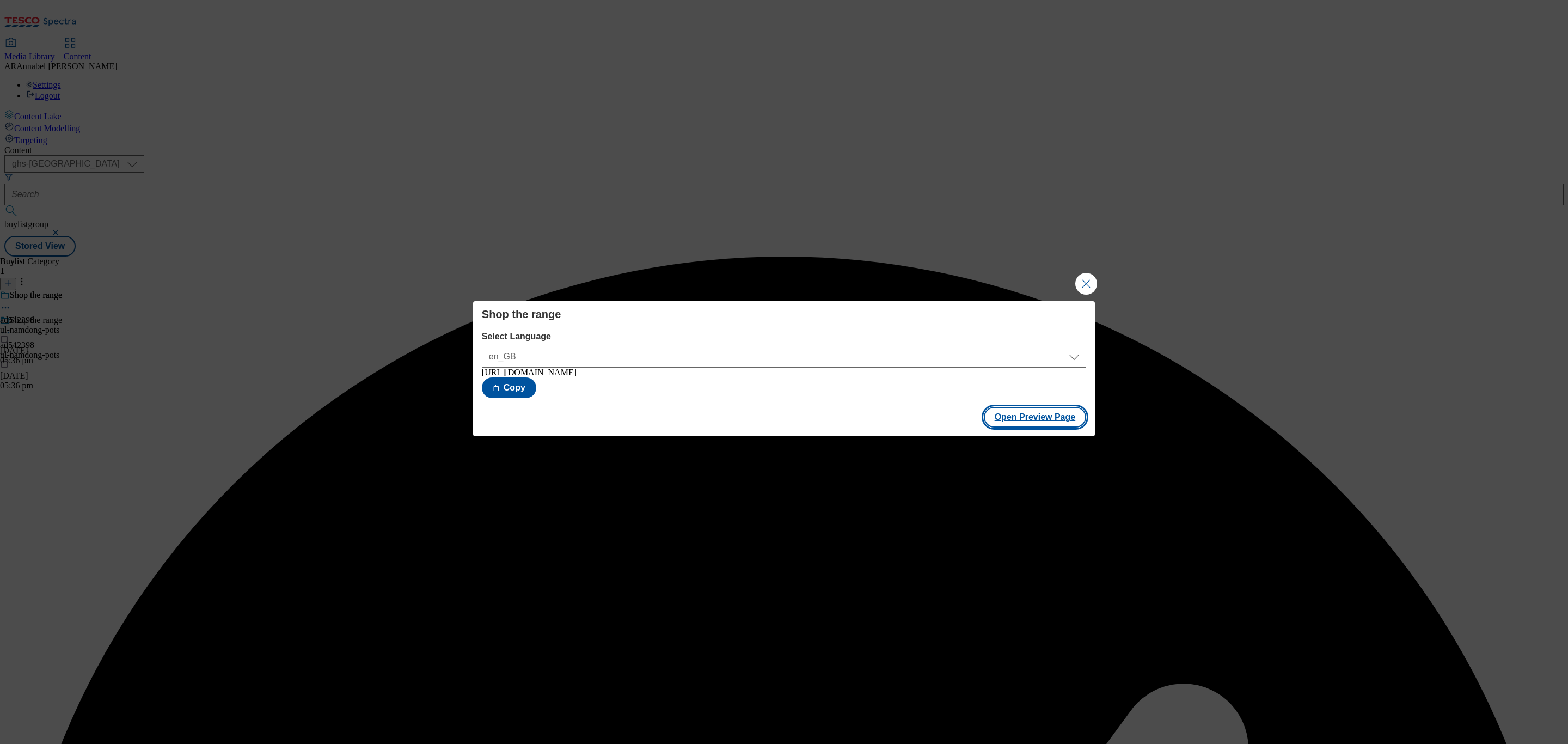
click at [1046, 417] on button "Open Preview Page" at bounding box center [1035, 417] width 103 height 21
click at [1087, 275] on button "Close Modal" at bounding box center [1086, 284] width 22 height 22
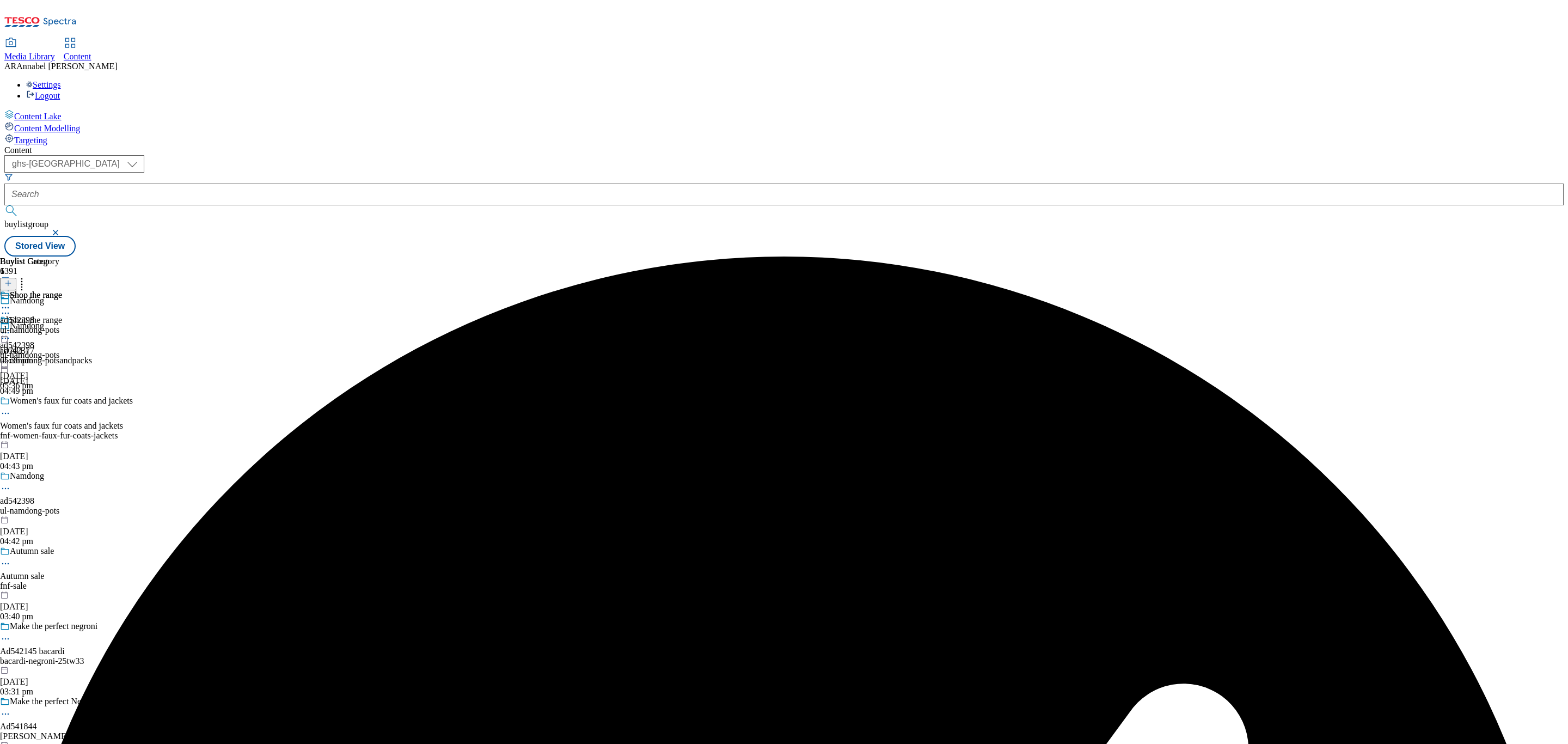
click at [11, 327] on icon at bounding box center [5, 333] width 11 height 11
click at [62, 437] on button "Publish" at bounding box center [42, 443] width 40 height 13
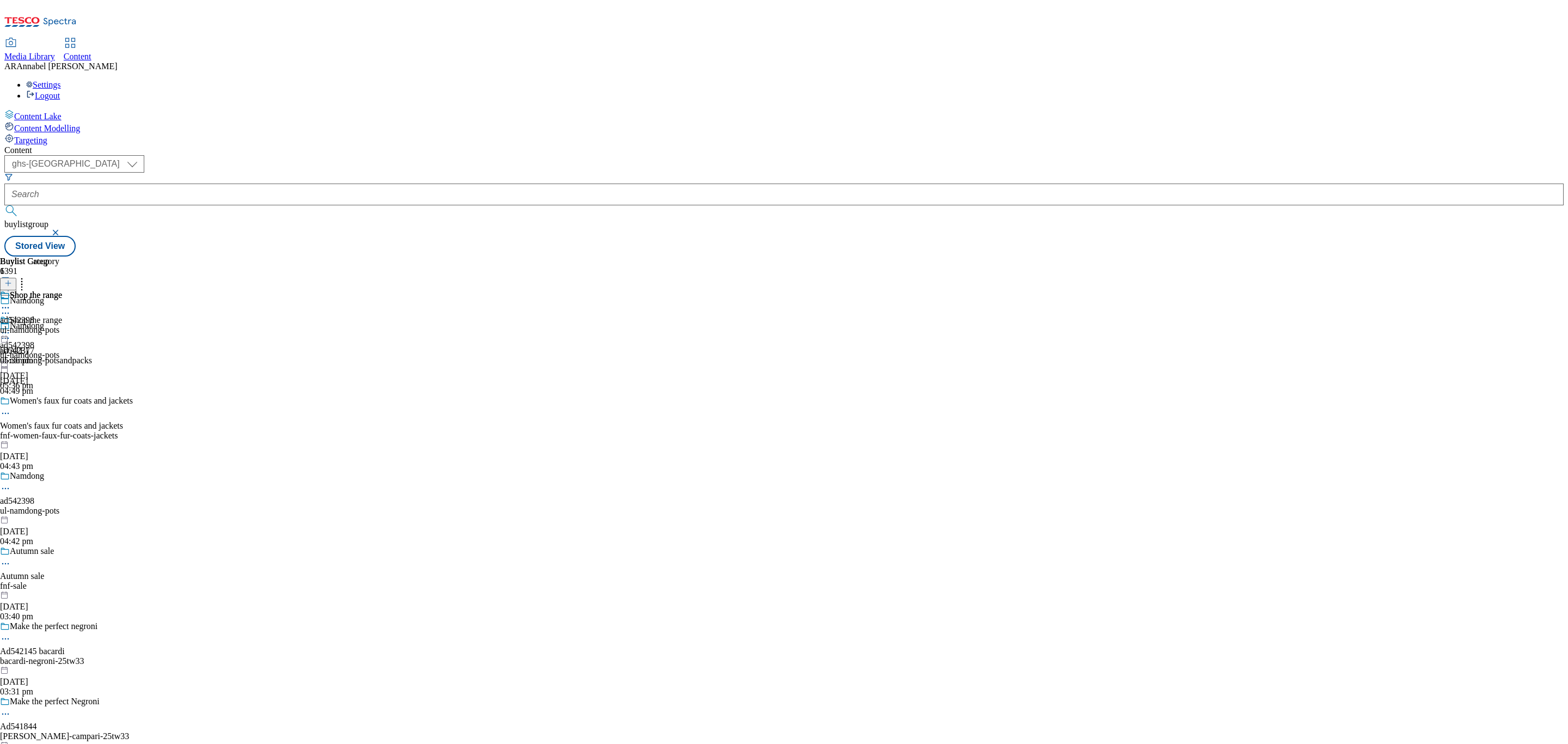
click at [11, 327] on icon at bounding box center [5, 333] width 11 height 11
